Goal: Information Seeking & Learning: Understand process/instructions

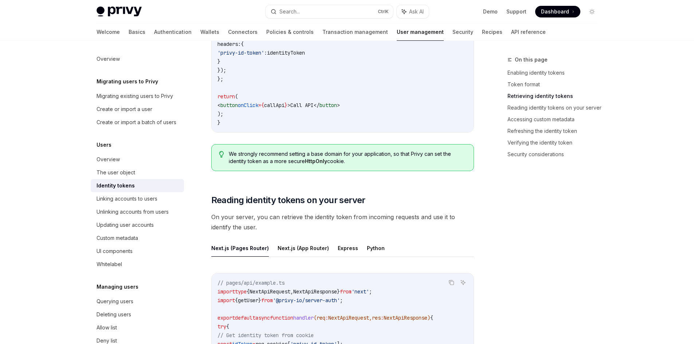
scroll to position [874, 0]
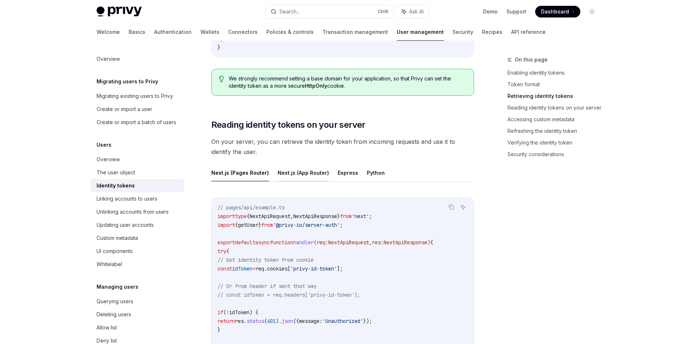
click at [305, 175] on button "Next.js (App Router)" at bounding box center [302, 172] width 51 height 17
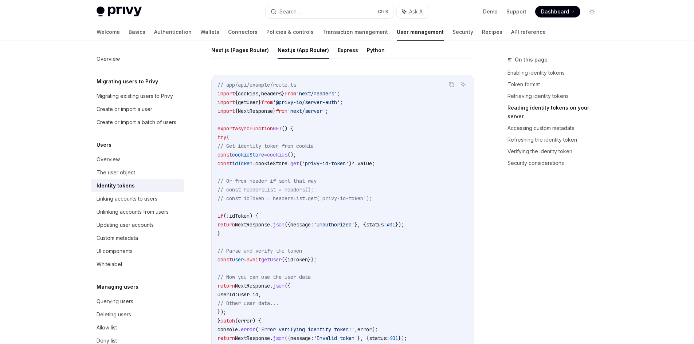
scroll to position [910, 0]
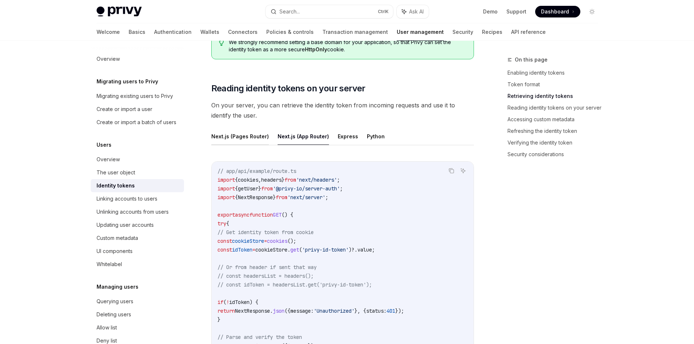
click at [246, 138] on button "Next.js (Pages Router)" at bounding box center [240, 136] width 58 height 17
type textarea "*"
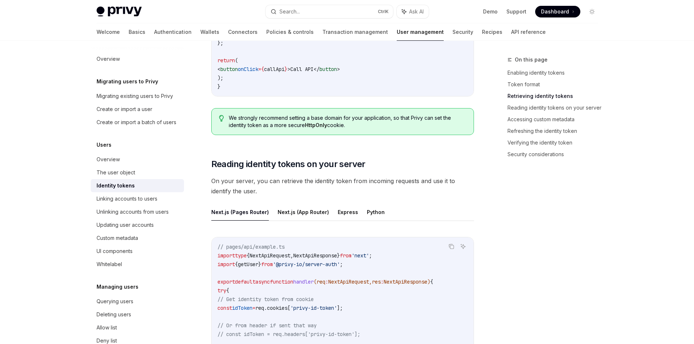
scroll to position [765, 0]
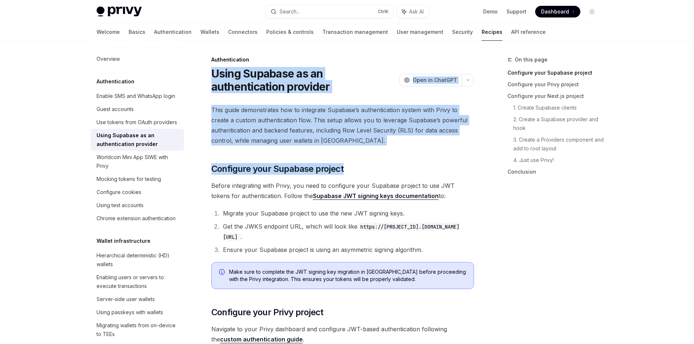
scroll to position [73, 0]
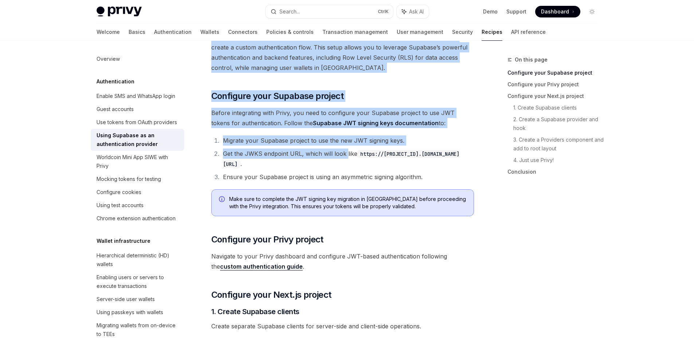
drag, startPoint x: 210, startPoint y: 74, endPoint x: 344, endPoint y: 147, distance: 152.3
click at [417, 142] on li "Migrate your Supabase project to use the new JWT signing keys." at bounding box center [347, 140] width 253 height 10
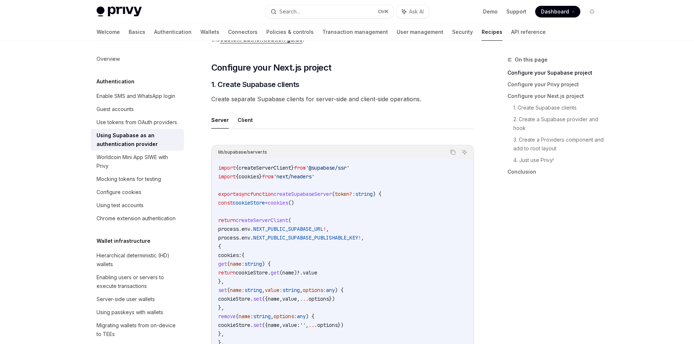
scroll to position [328, 0]
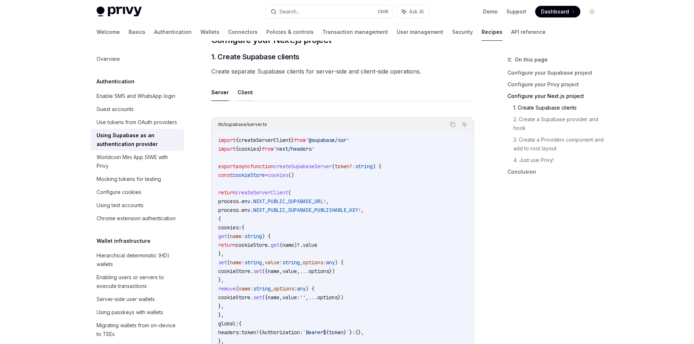
click at [243, 90] on button "Client" at bounding box center [244, 92] width 15 height 17
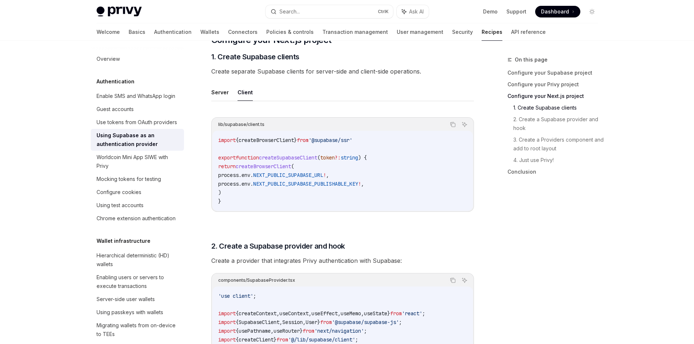
click at [214, 103] on div "Server Client lib/supabase/client.ts Copy Ask AI import { createBrowserClient }…" at bounding box center [342, 154] width 263 height 140
click at [214, 98] on button "Server" at bounding box center [219, 92] width 17 height 17
type textarea "*"
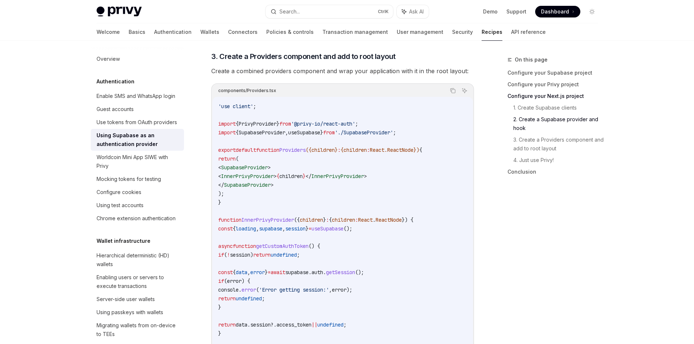
scroll to position [1238, 0]
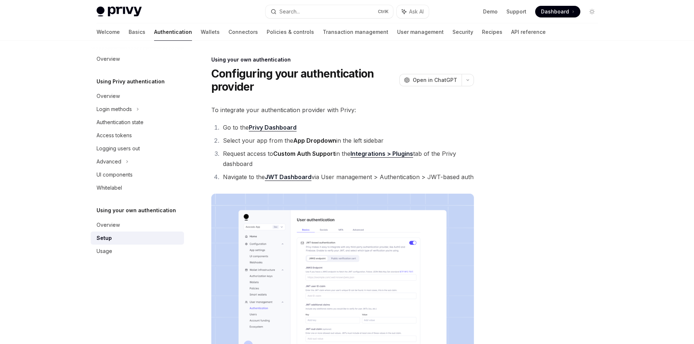
click at [378, 153] on link "Integrations > Plugins" at bounding box center [381, 154] width 63 height 8
